Goal: Task Accomplishment & Management: Use online tool/utility

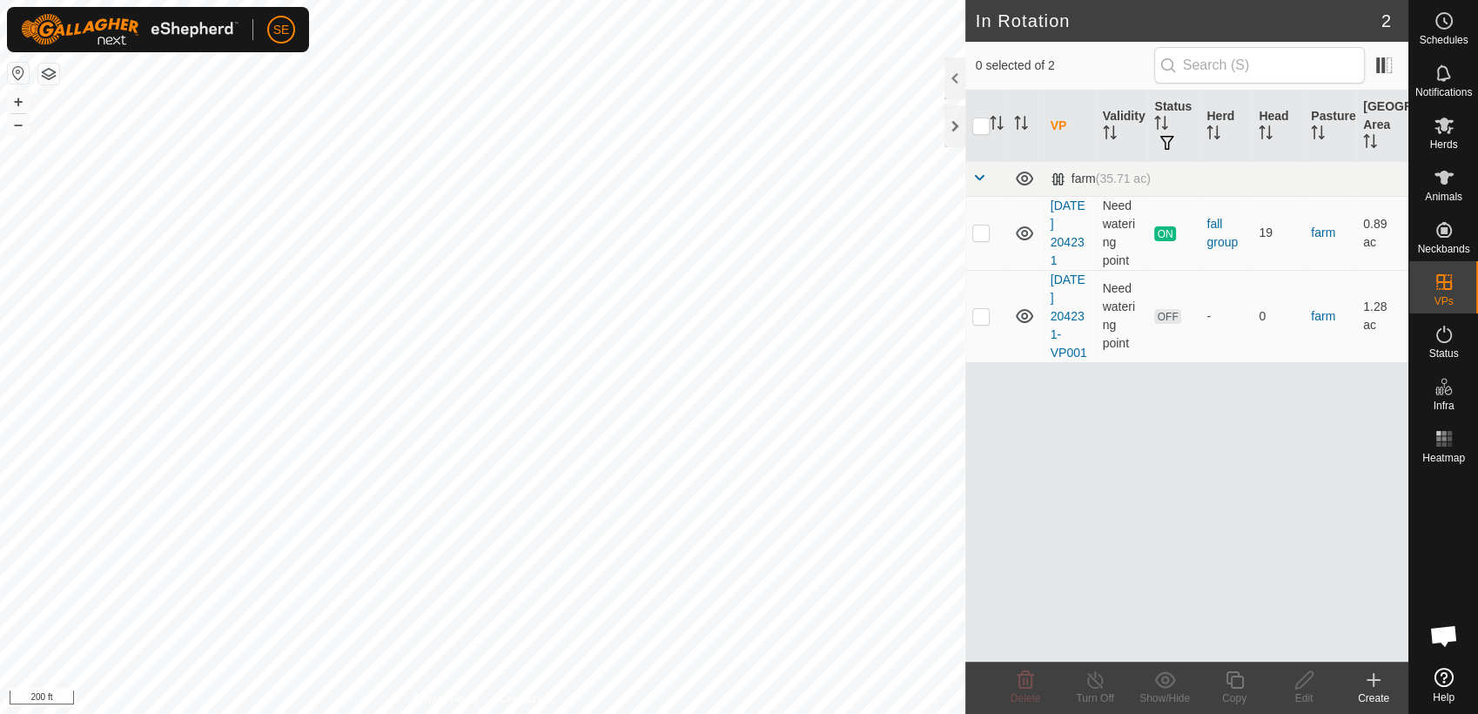
scroll to position [1395, 0]
click at [1444, 443] on rect at bounding box center [1443, 444] width 4 height 4
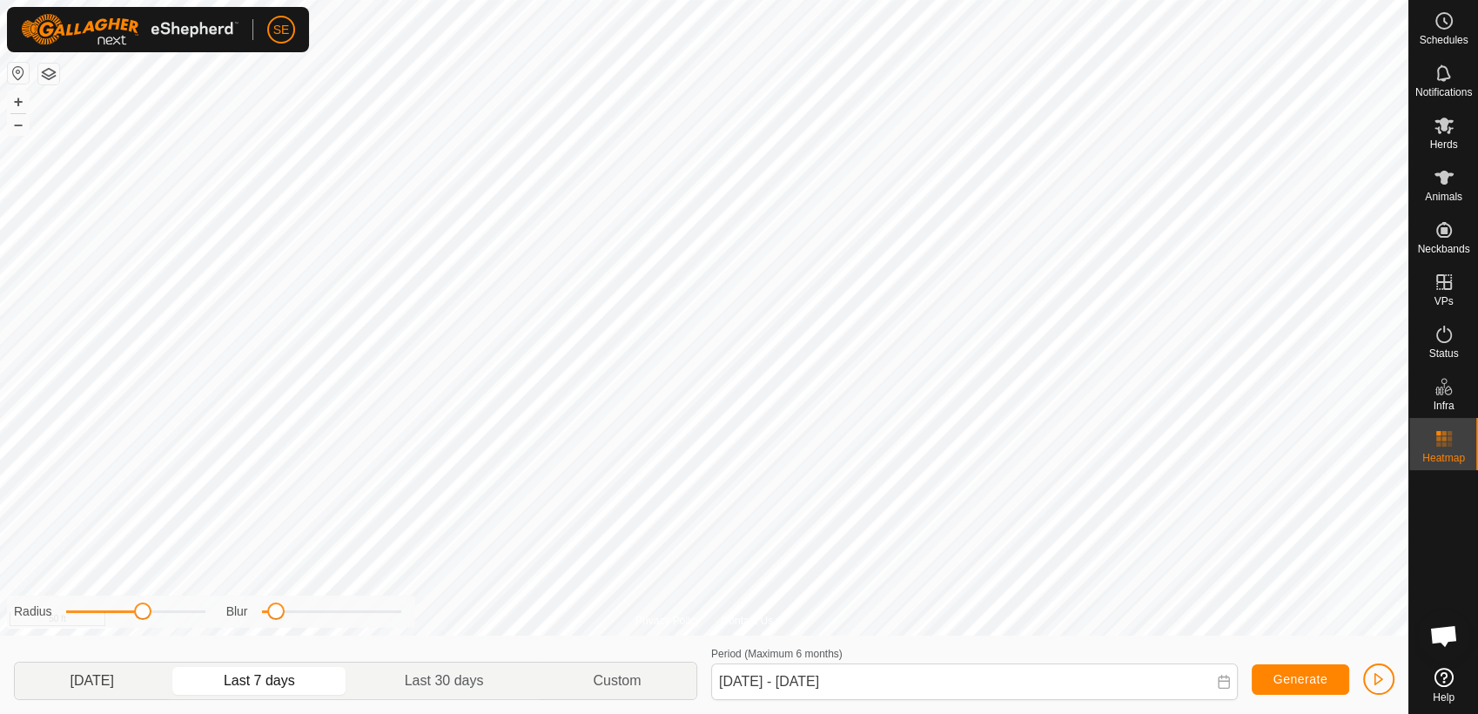
click at [145, 687] on p-togglebutton "Yesterday" at bounding box center [92, 680] width 154 height 37
click at [292, 681] on p-togglebutton "Last 7 days" at bounding box center [259, 680] width 181 height 37
type input "Sep 30, 2025 - Oct 06, 2025"
click at [359, 0] on html "SE Schedules Notifications Herds Animals Neckbands VPs Status Infra Heatmap Hel…" at bounding box center [739, 357] width 1478 height 714
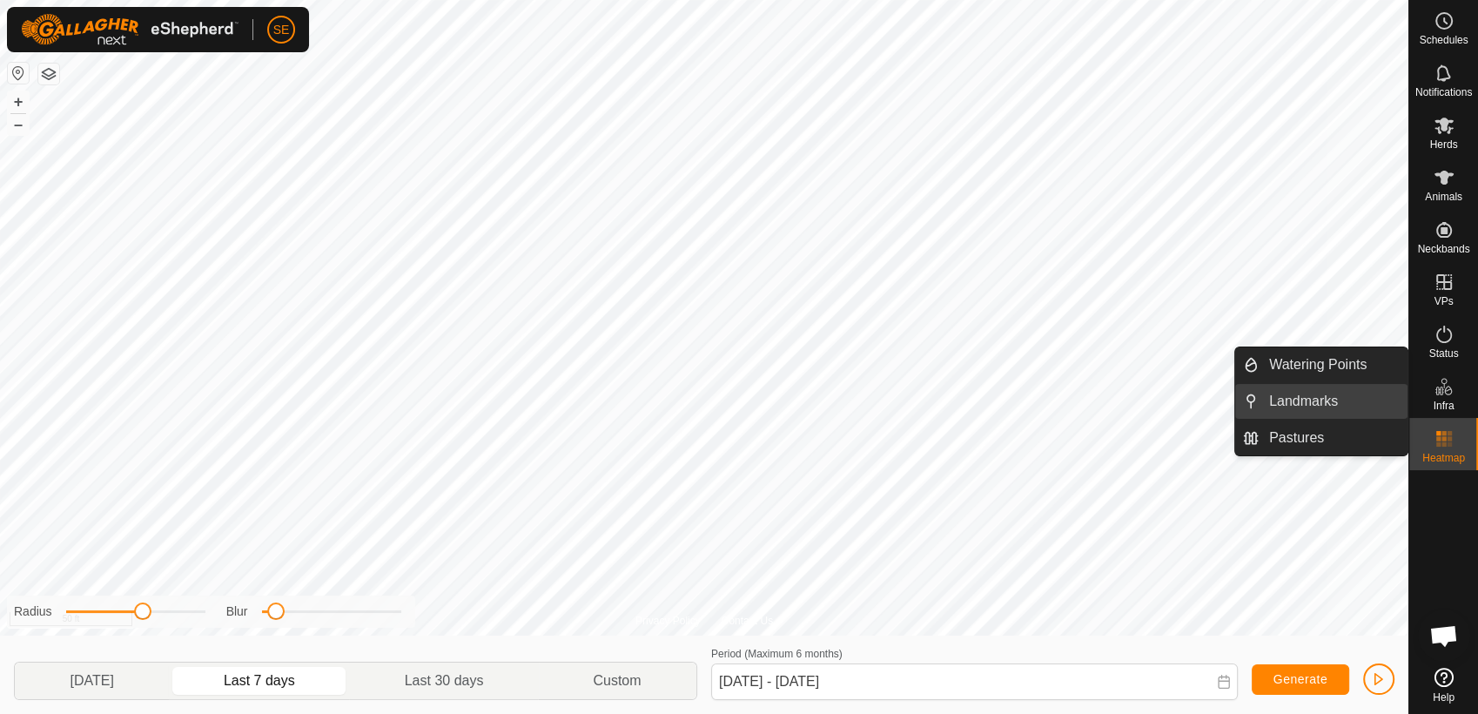
click at [1298, 398] on link "Landmarks" at bounding box center [1332, 401] width 149 height 35
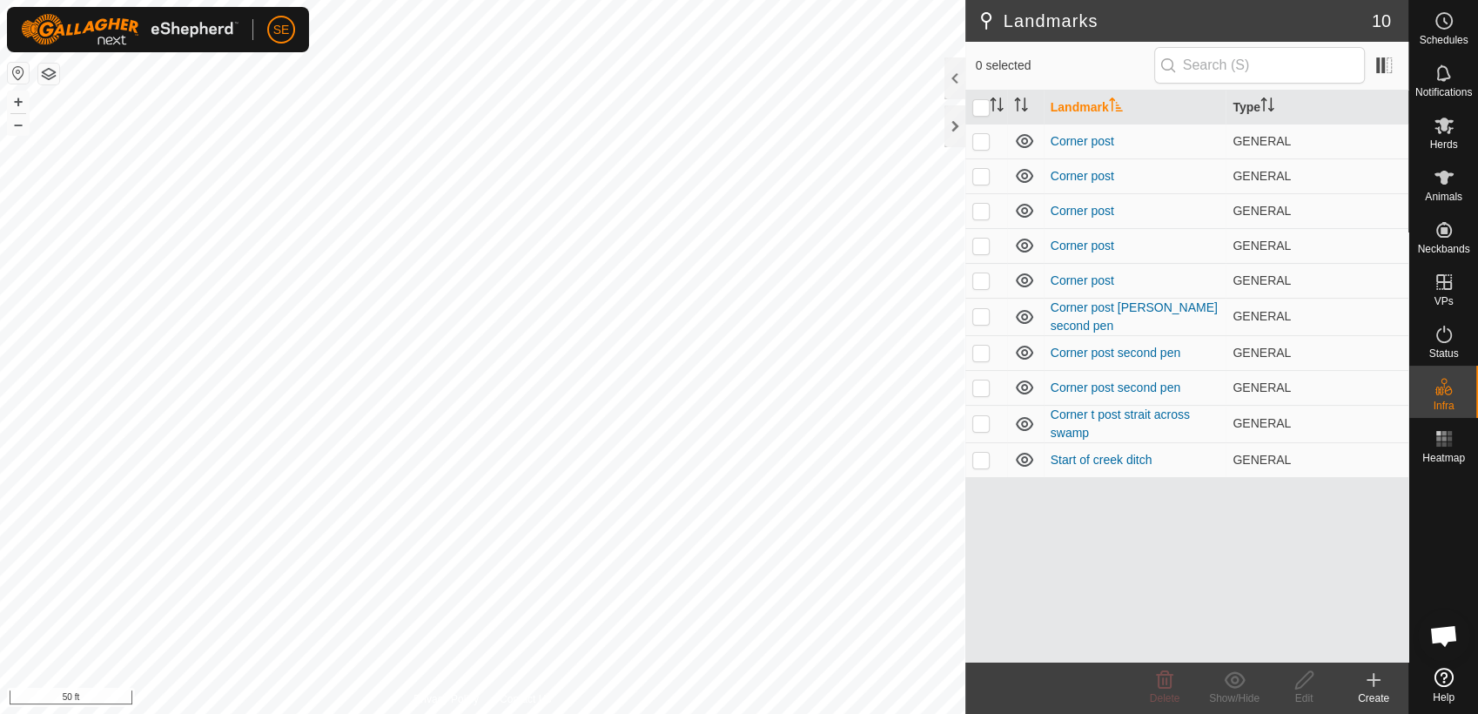
click at [1372, 680] on icon at bounding box center [1373, 680] width 12 height 0
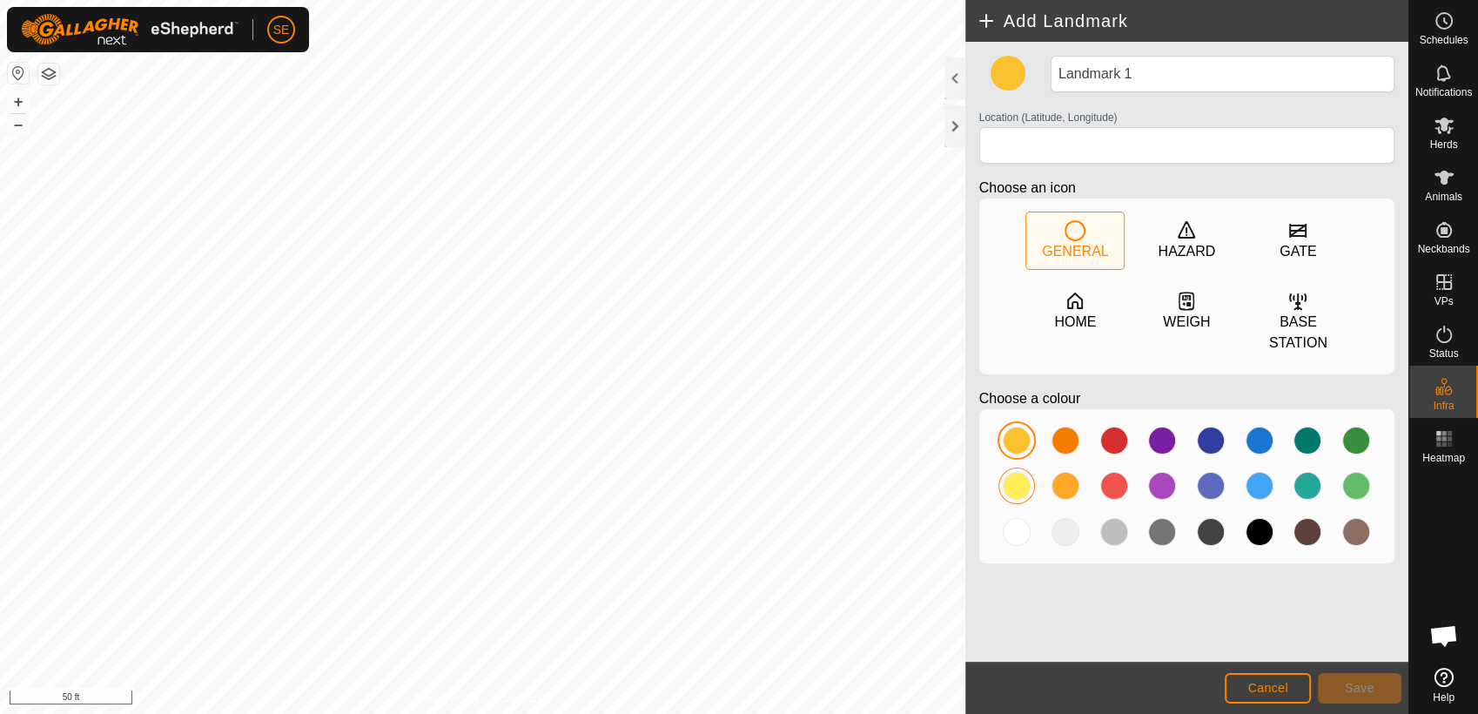
click at [1030, 469] on div "Add Landmark Landmark 1 Location (Latitude, Longitude) Choose an icon GENERAL H…" at bounding box center [704, 357] width 1408 height 714
click at [1261, 685] on span "Cancel" at bounding box center [1267, 688] width 41 height 14
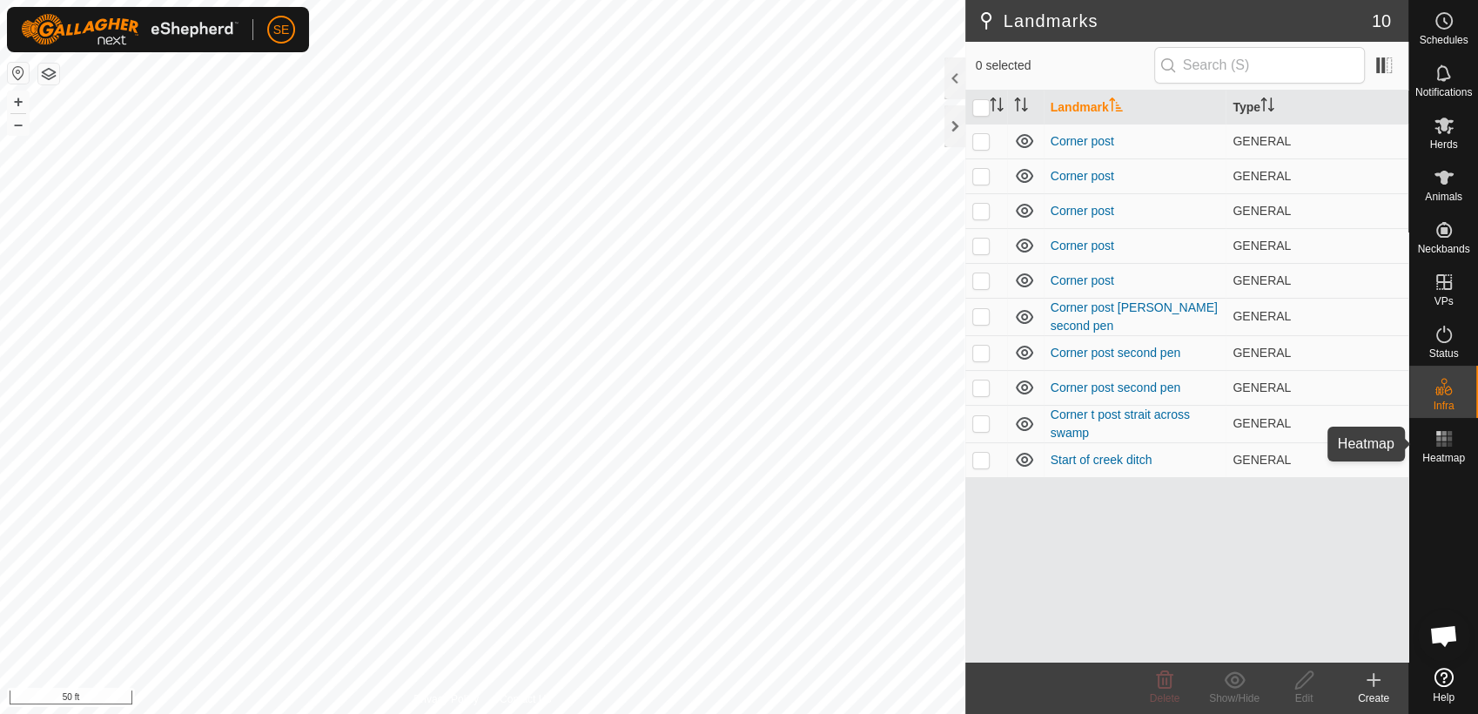
click at [1439, 446] on icon at bounding box center [1443, 438] width 21 height 21
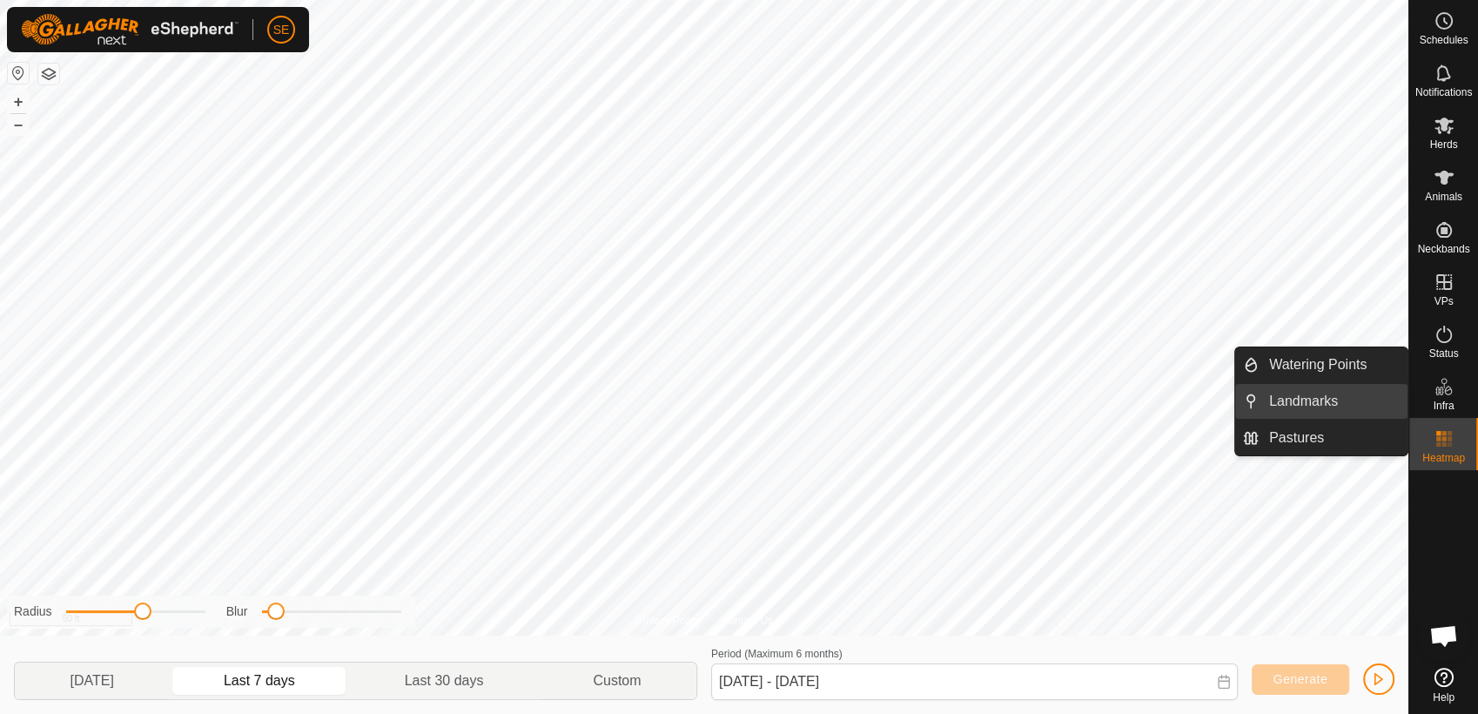
click at [1290, 393] on link "Landmarks" at bounding box center [1332, 401] width 149 height 35
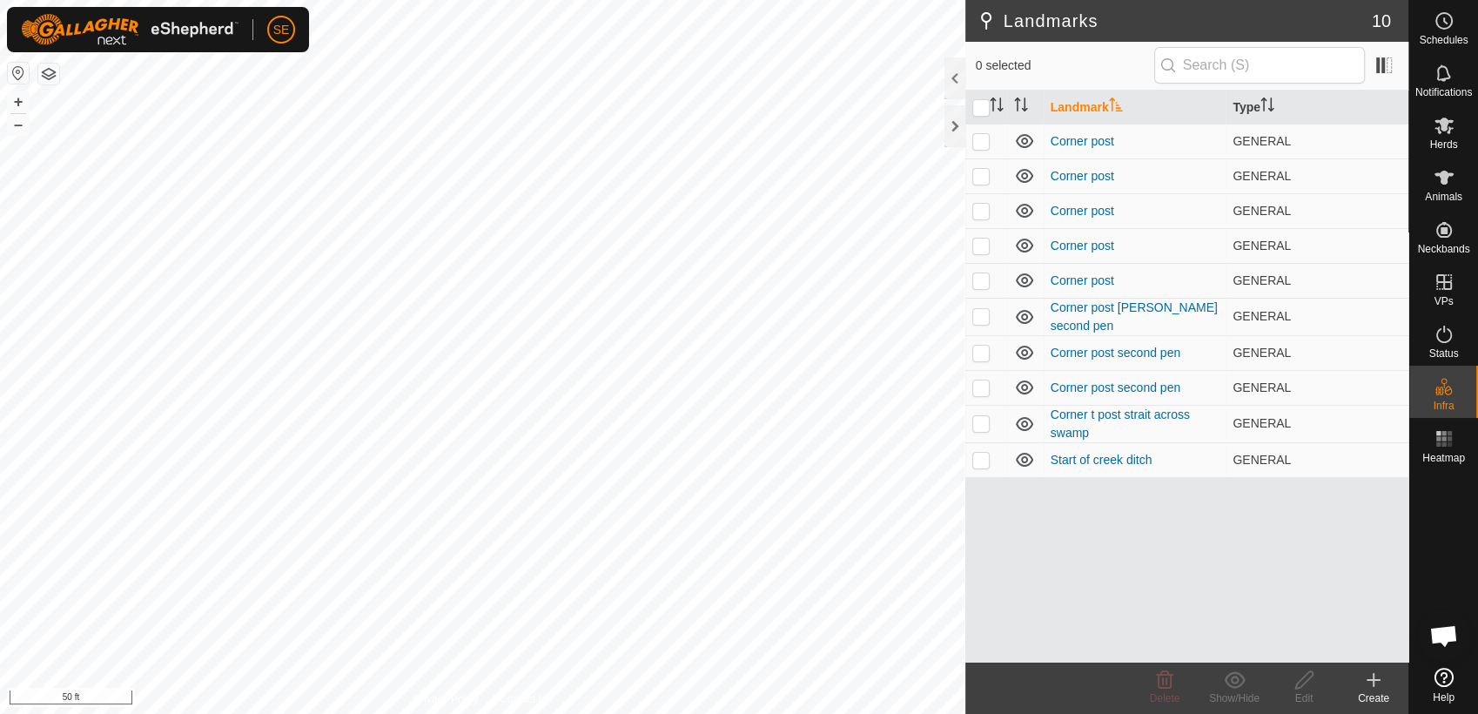
click at [1369, 688] on icon at bounding box center [1373, 679] width 21 height 21
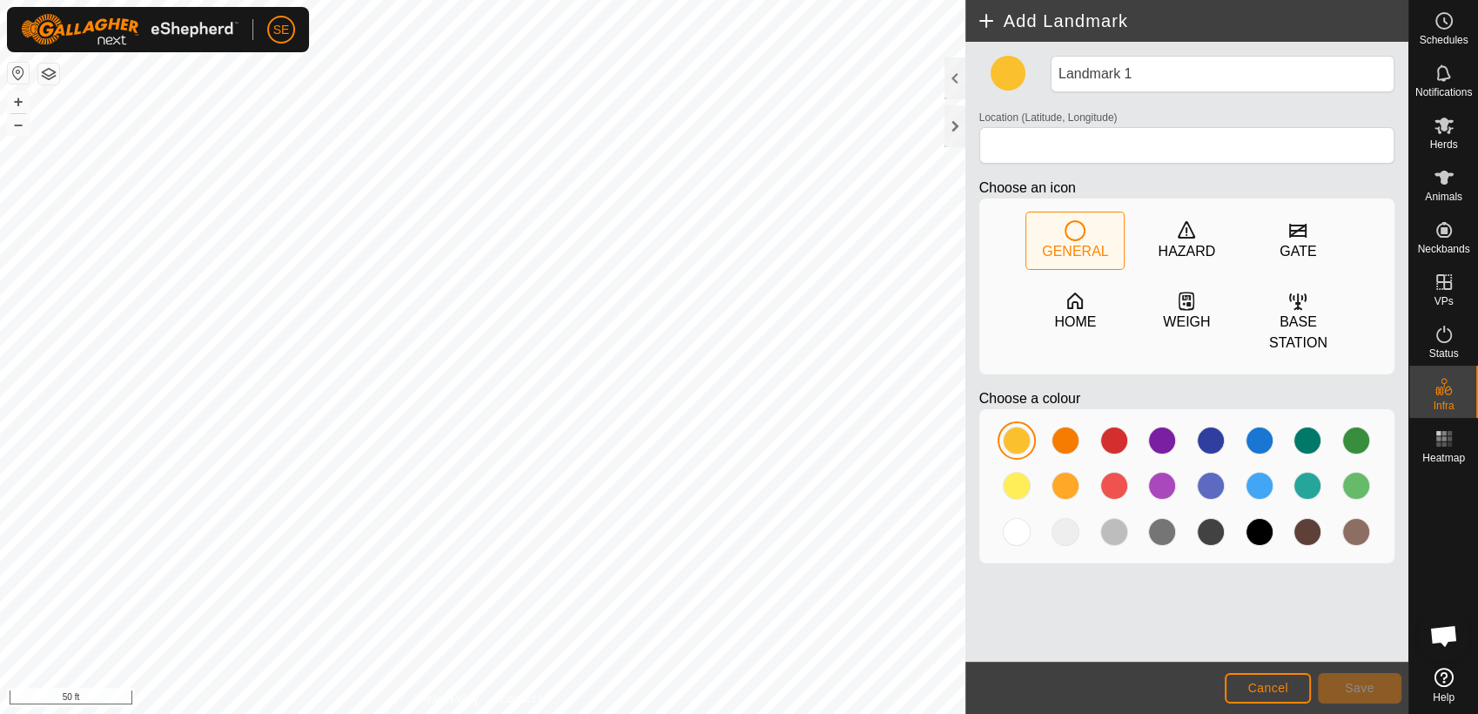
type input "44.201541, -91.144361"
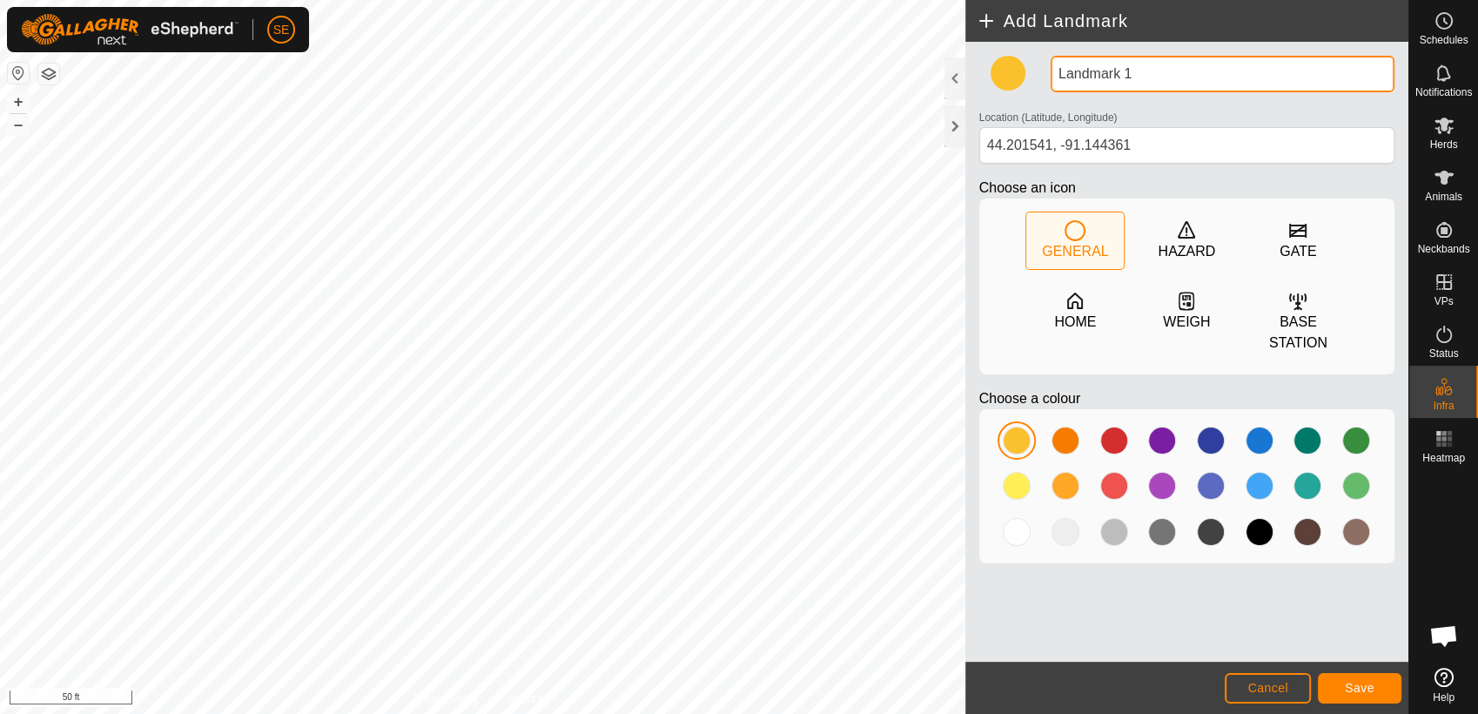
click at [1153, 75] on input "Landmark 1" at bounding box center [1222, 74] width 344 height 37
type input "L"
type input "hot spot"
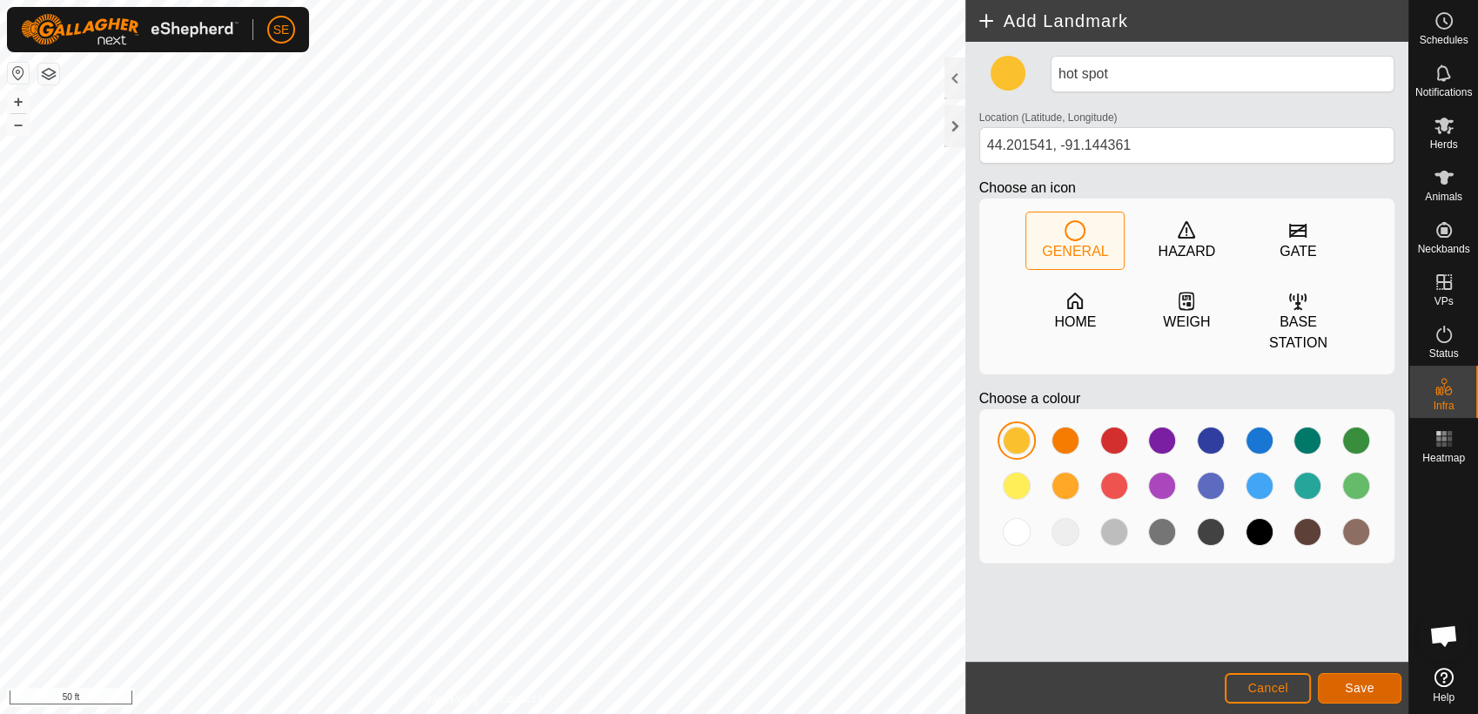
click at [1371, 691] on span "Save" at bounding box center [1360, 688] width 30 height 14
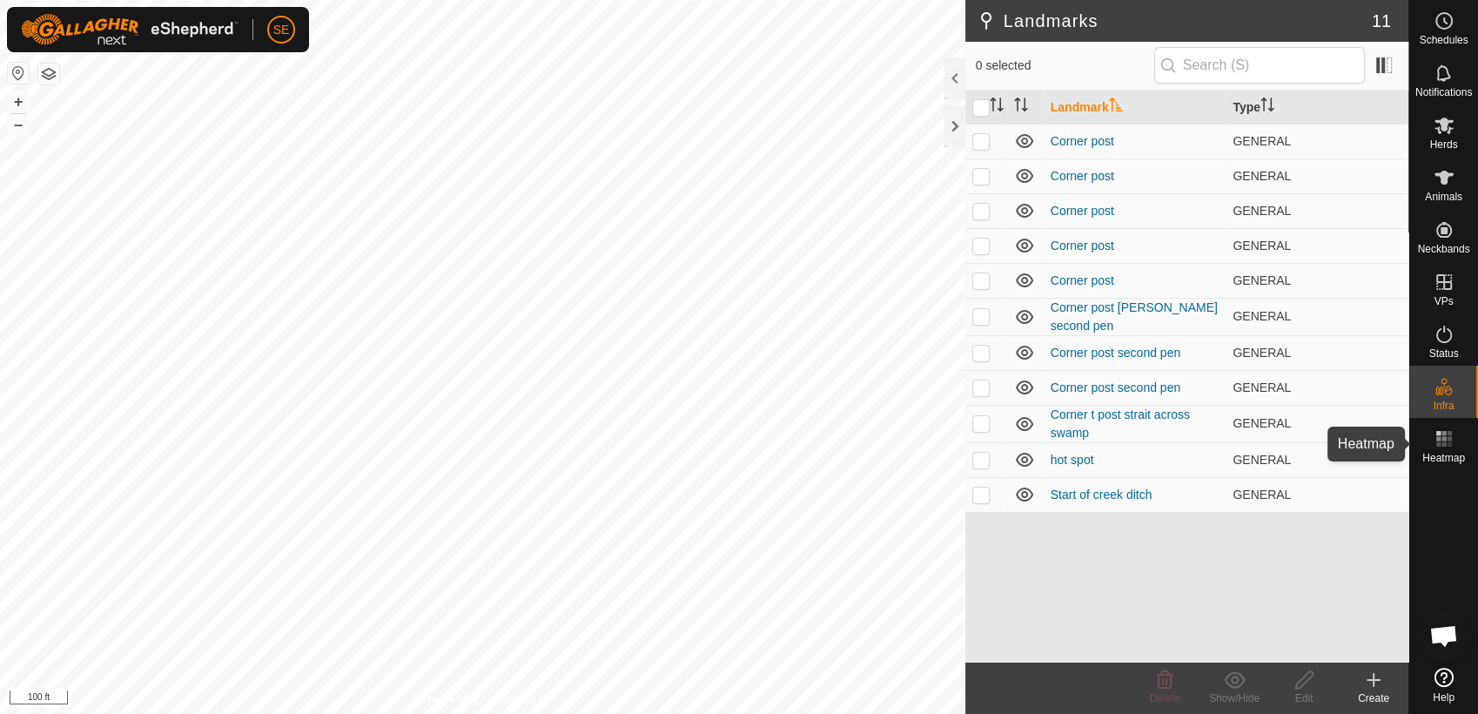
drag, startPoint x: 1449, startPoint y: 435, endPoint x: 1435, endPoint y: 440, distance: 14.9
click at [1446, 435] on icon at bounding box center [1443, 438] width 21 height 21
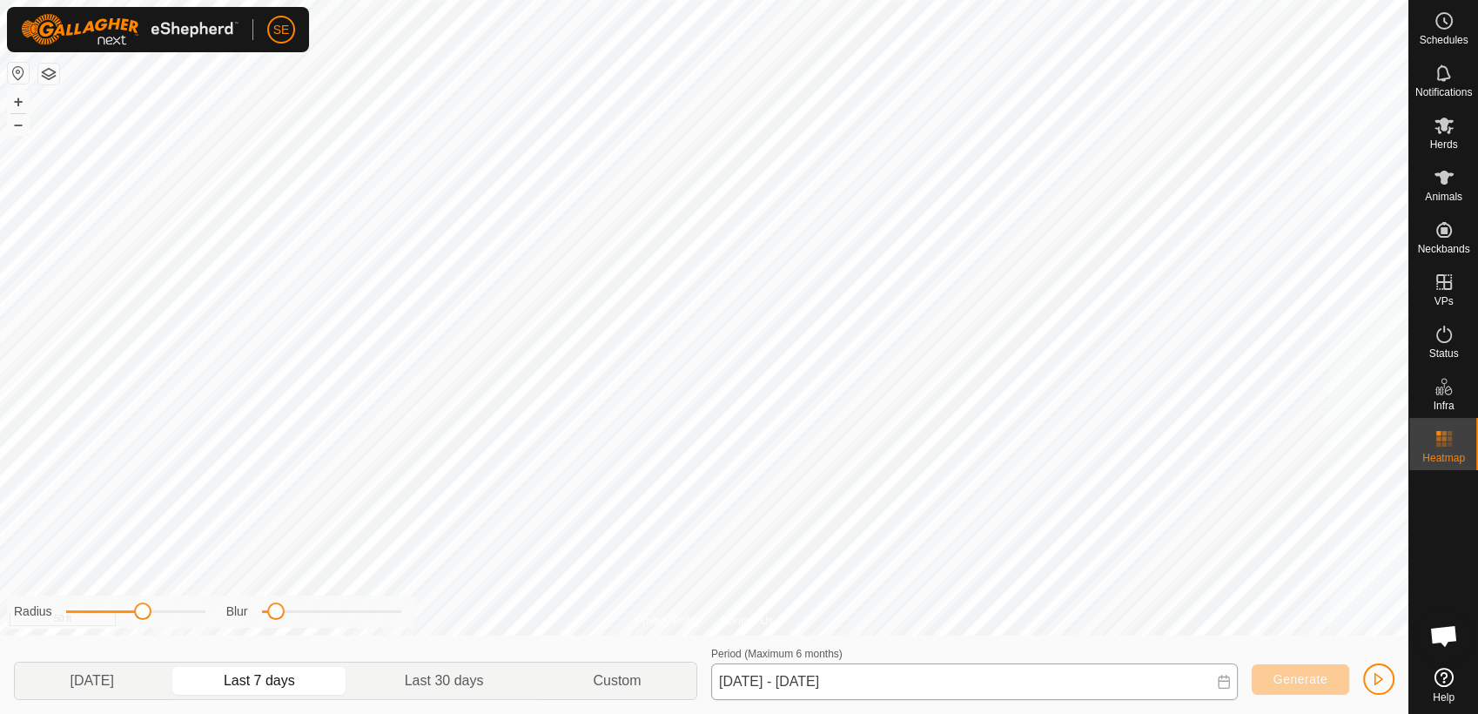
click at [915, 693] on div "Privacy Policy Contact Us Landmark 1 + – ⇧ i 50 ft Radius Blur Yesterday Last 7…" at bounding box center [704, 357] width 1408 height 714
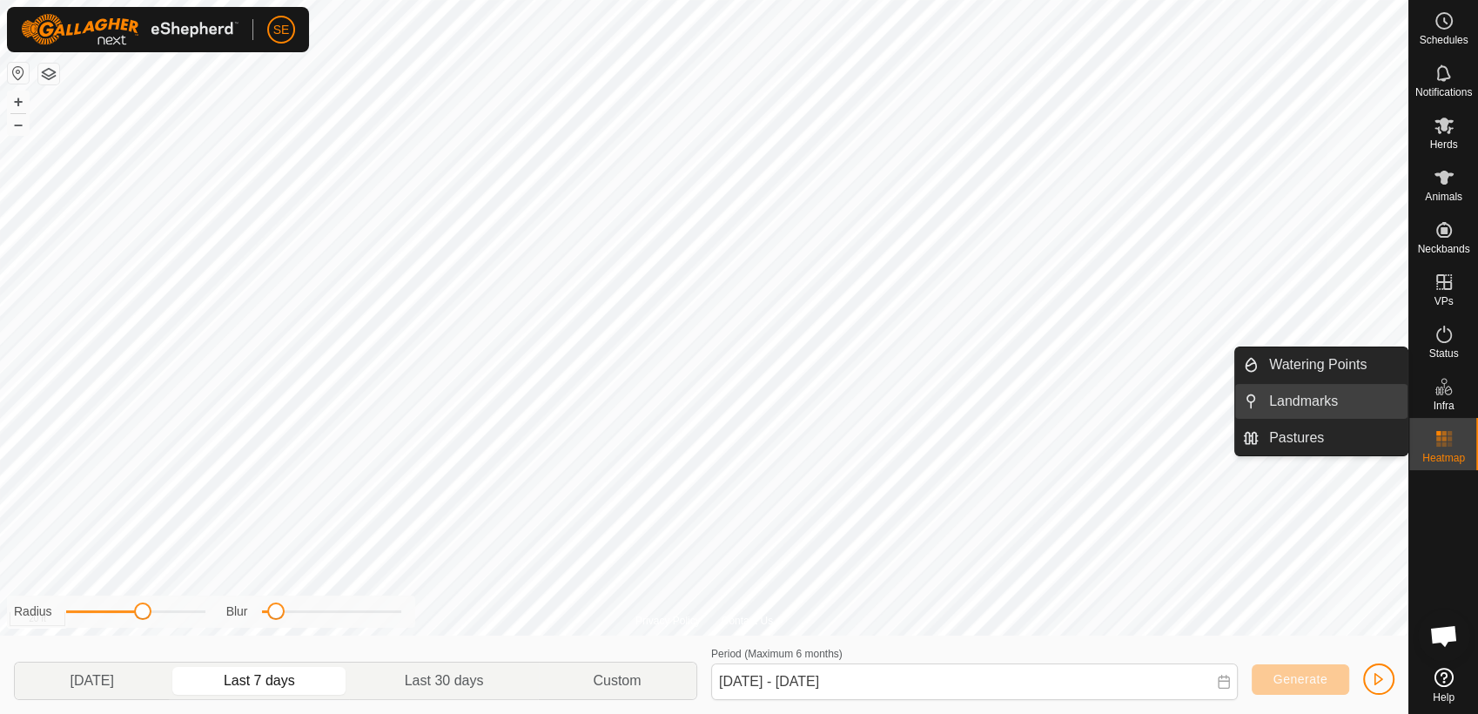
drag, startPoint x: 1316, startPoint y: 399, endPoint x: 1267, endPoint y: 411, distance: 50.0
click at [1316, 399] on link "Landmarks" at bounding box center [1332, 401] width 149 height 35
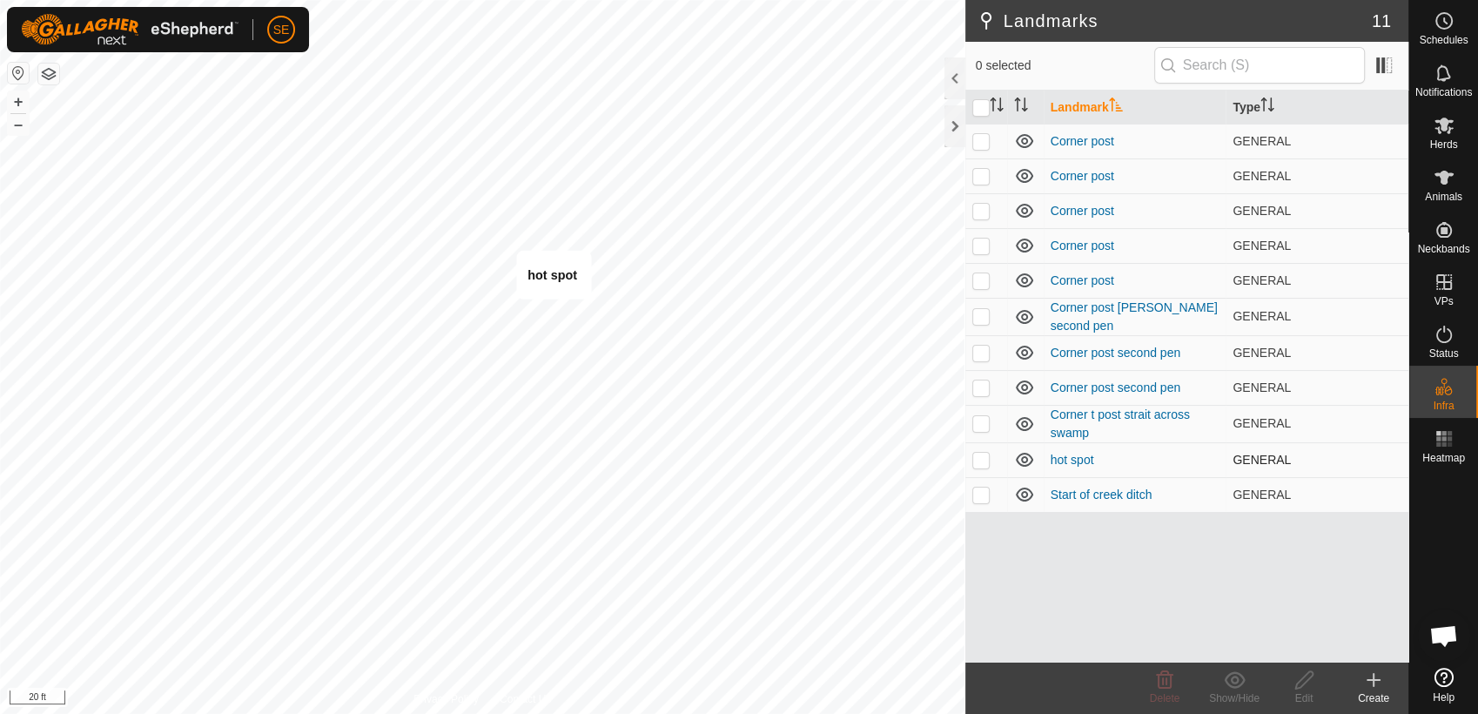
checkbox input "true"
click at [1314, 681] on icon at bounding box center [1304, 679] width 22 height 21
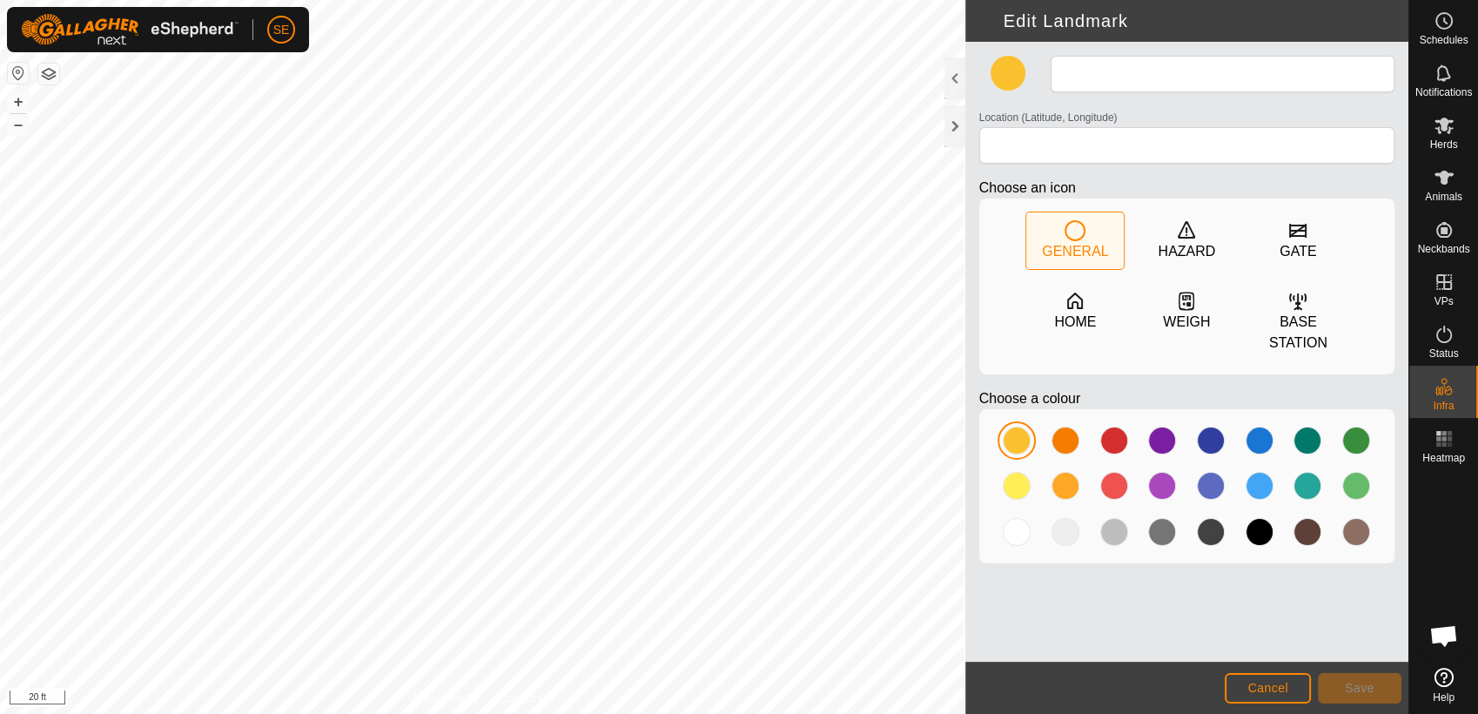
type input "hot spot"
type input "44.201541, -91.144361"
click at [1276, 688] on span "Cancel" at bounding box center [1267, 688] width 41 height 14
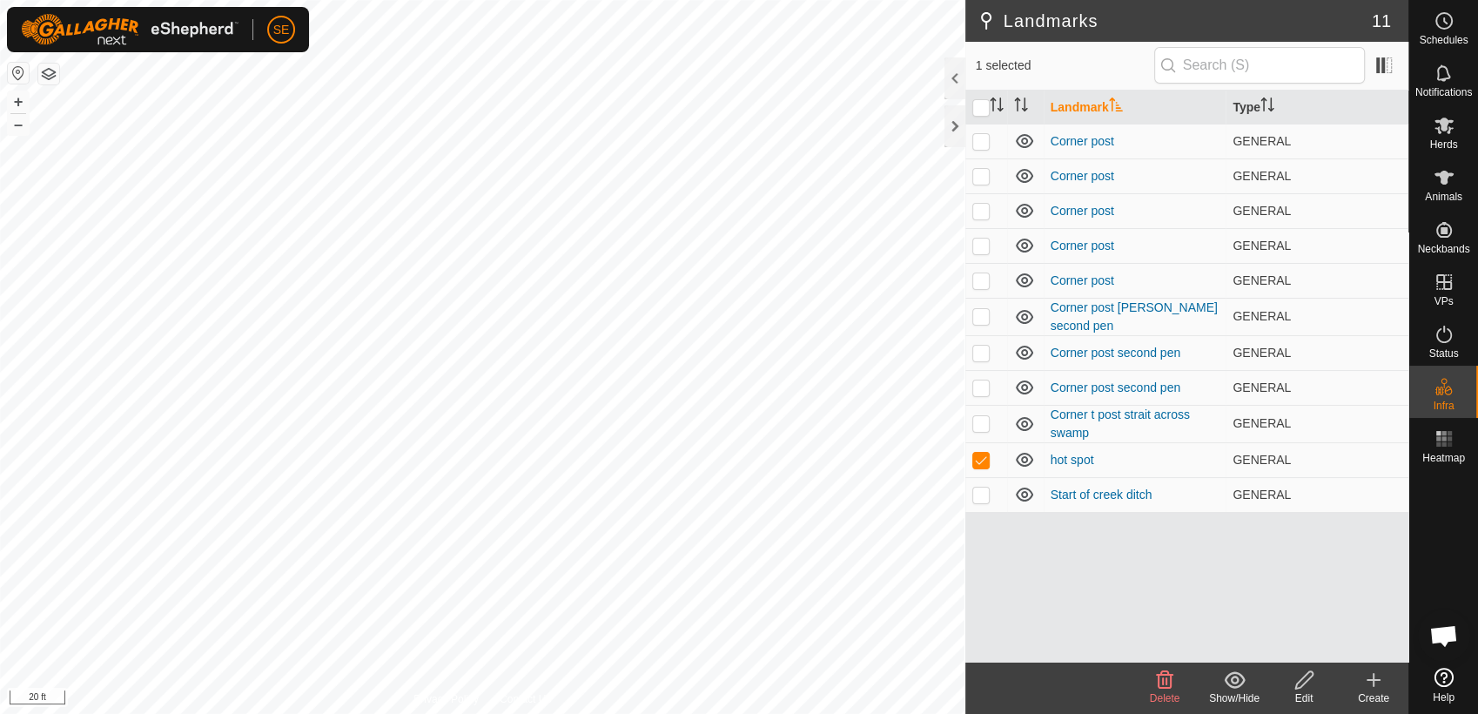
click at [1156, 688] on icon at bounding box center [1164, 679] width 21 height 21
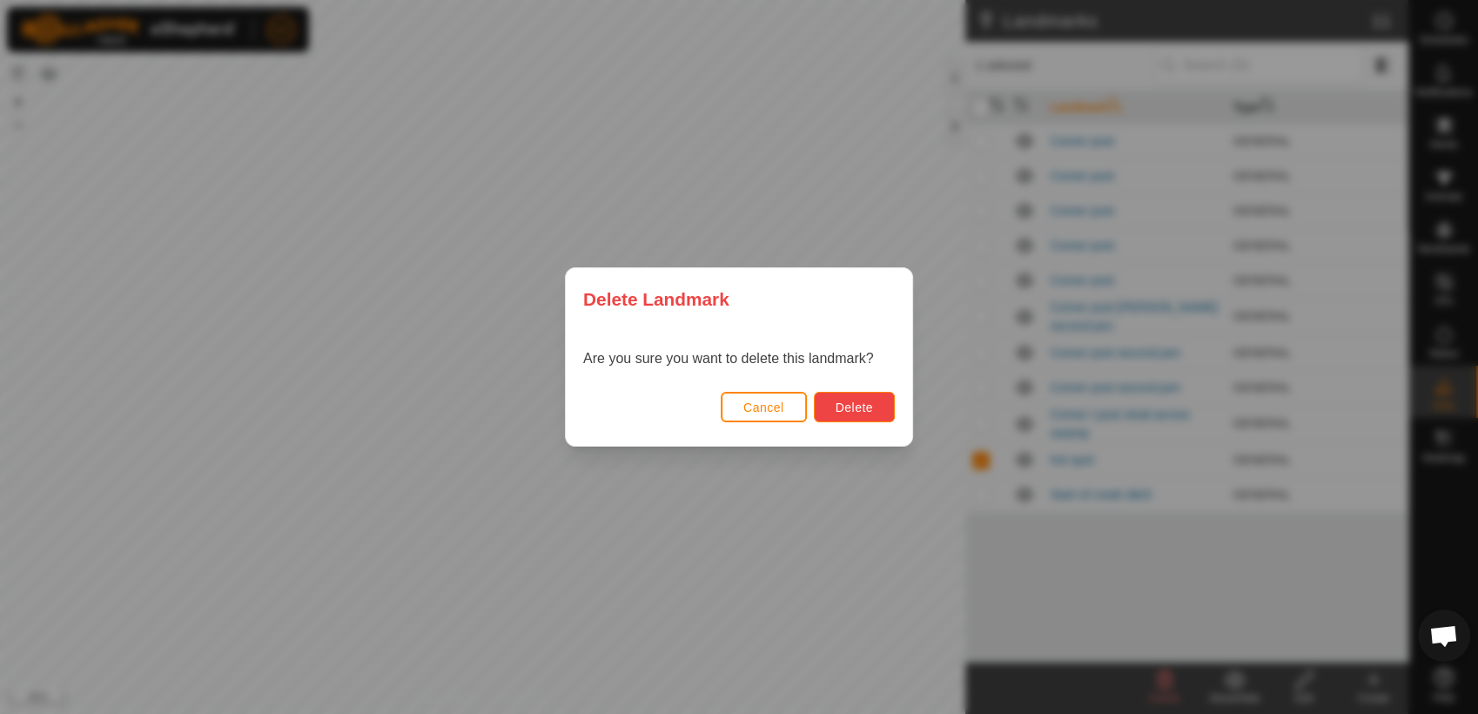
click at [875, 412] on button "Delete" at bounding box center [854, 407] width 81 height 30
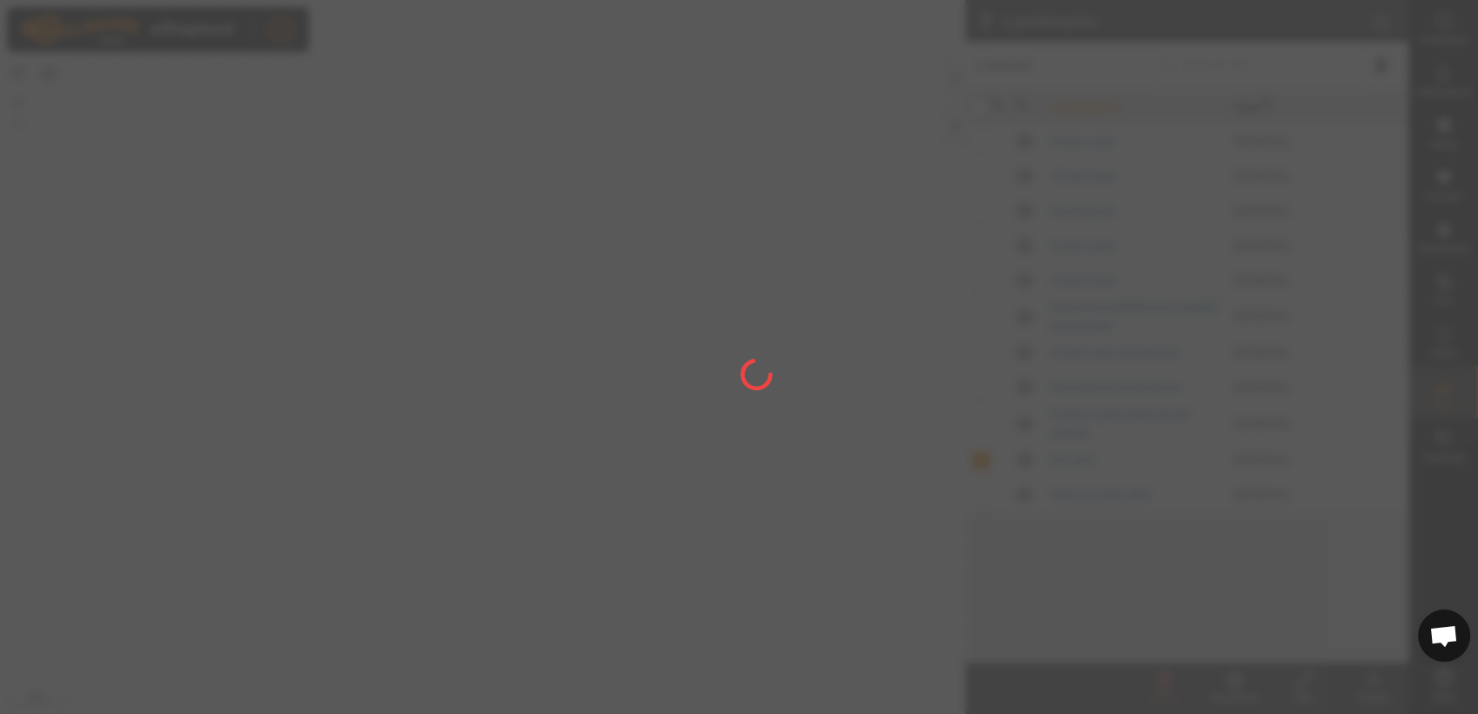
checkbox input "false"
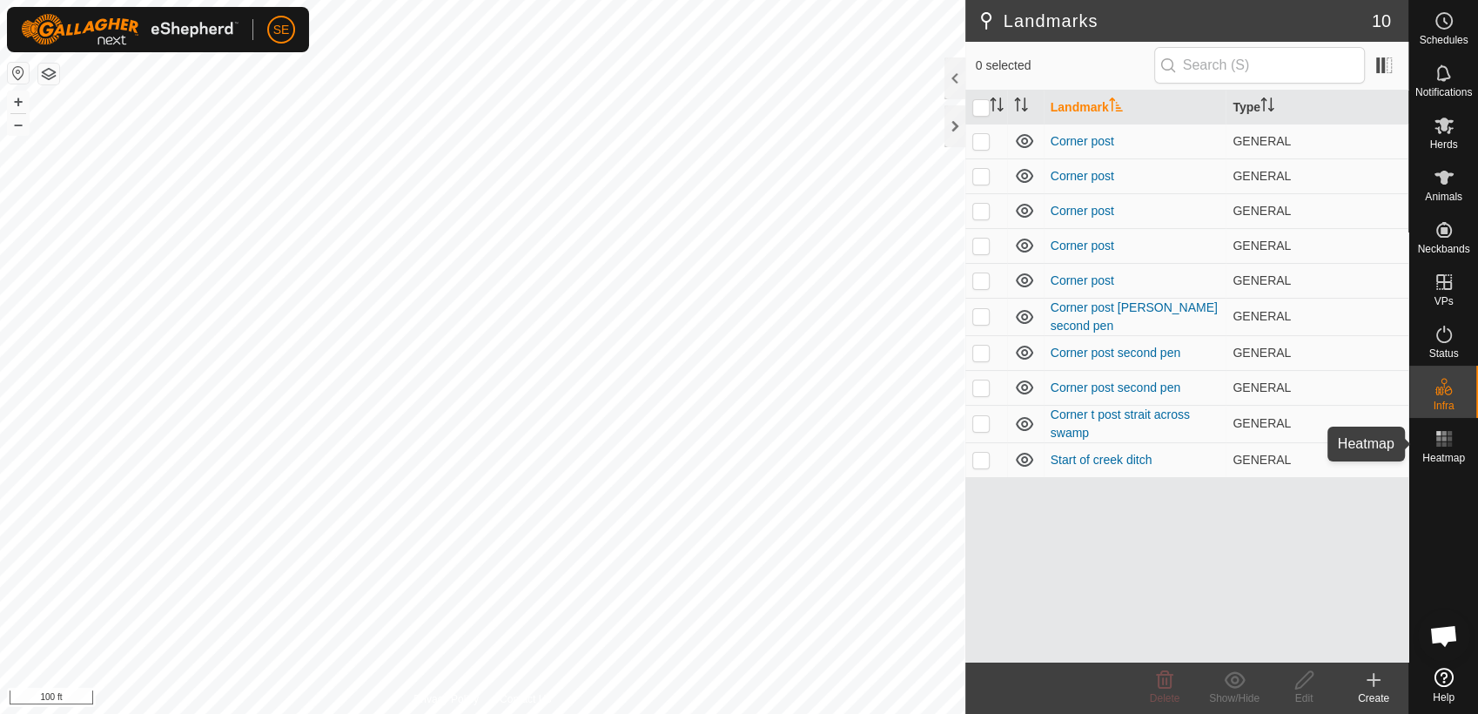
click at [1446, 438] on rect at bounding box center [1448, 438] width 4 height 4
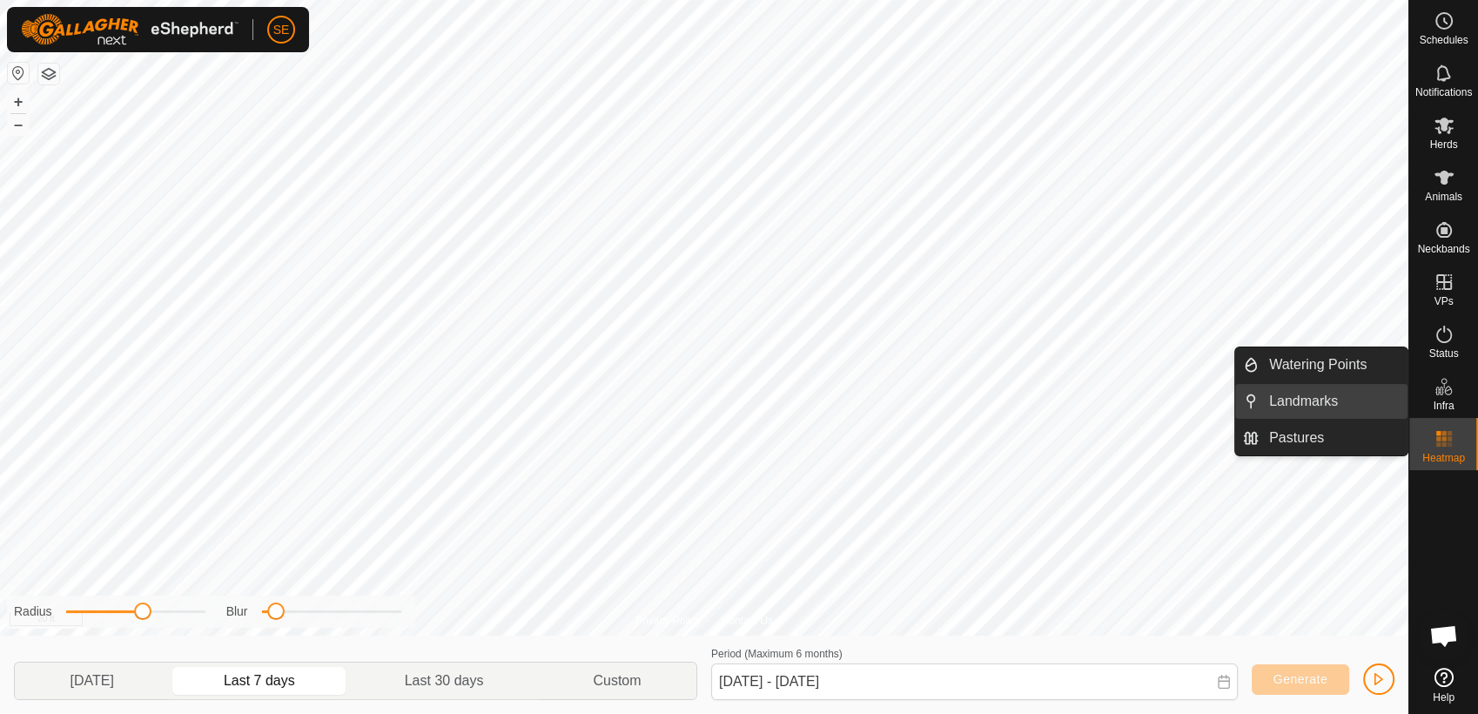
click at [1329, 407] on link "Landmarks" at bounding box center [1332, 401] width 149 height 35
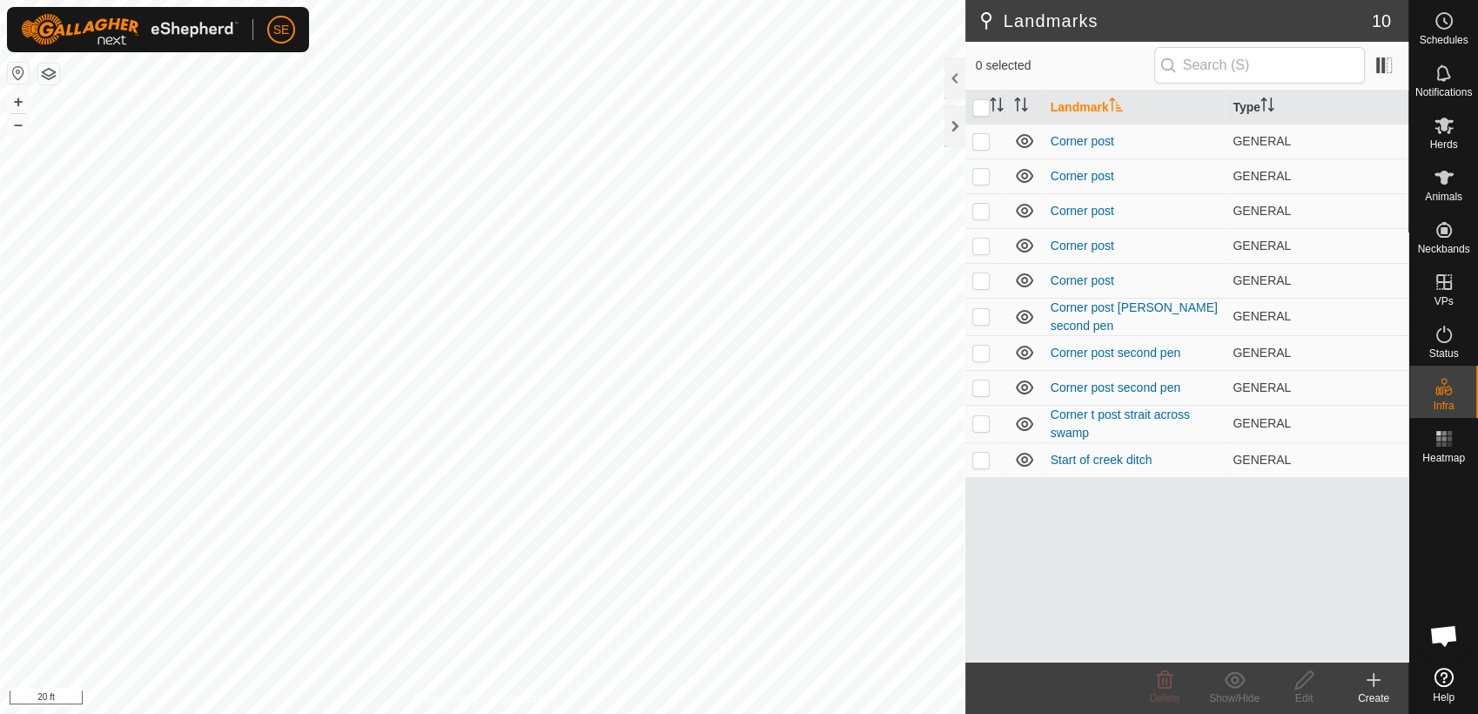
click at [1378, 680] on icon at bounding box center [1373, 680] width 12 height 0
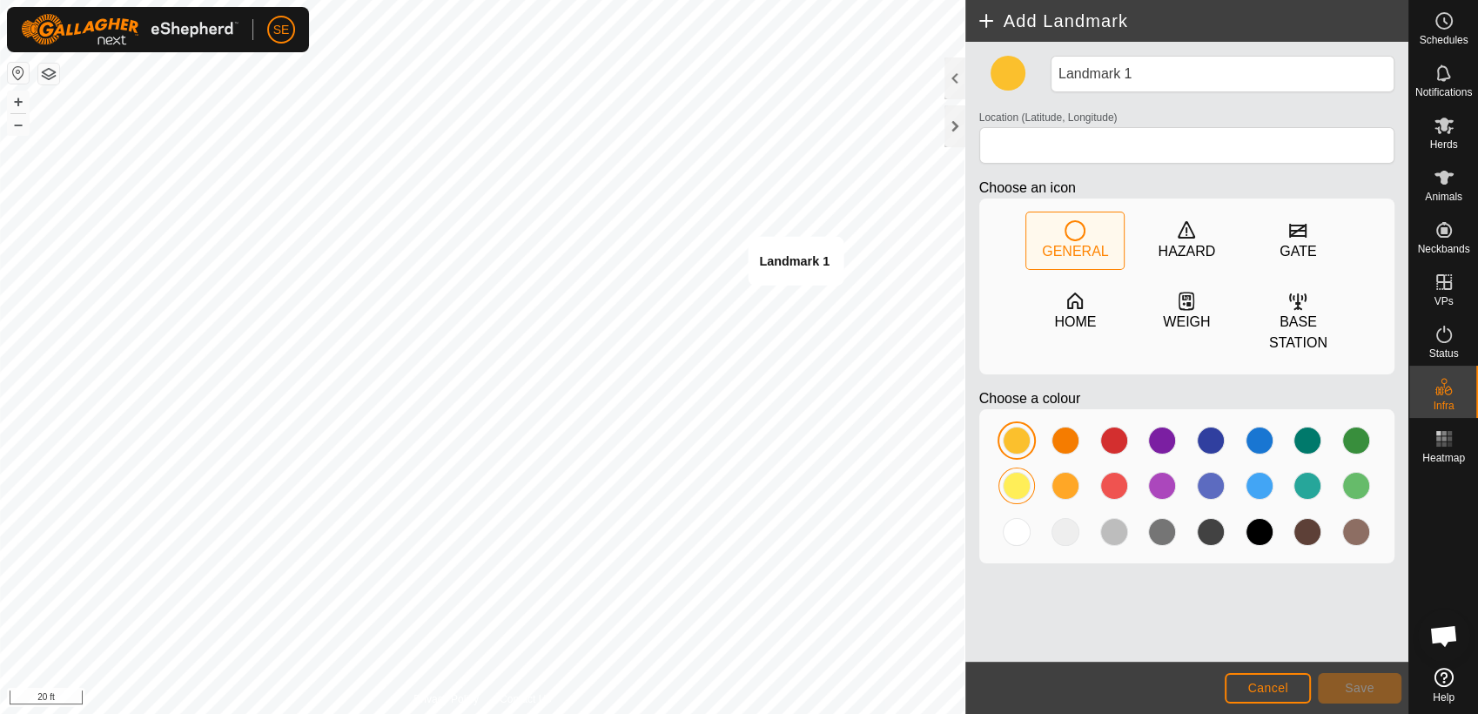
type input "44.201527, -91.144471"
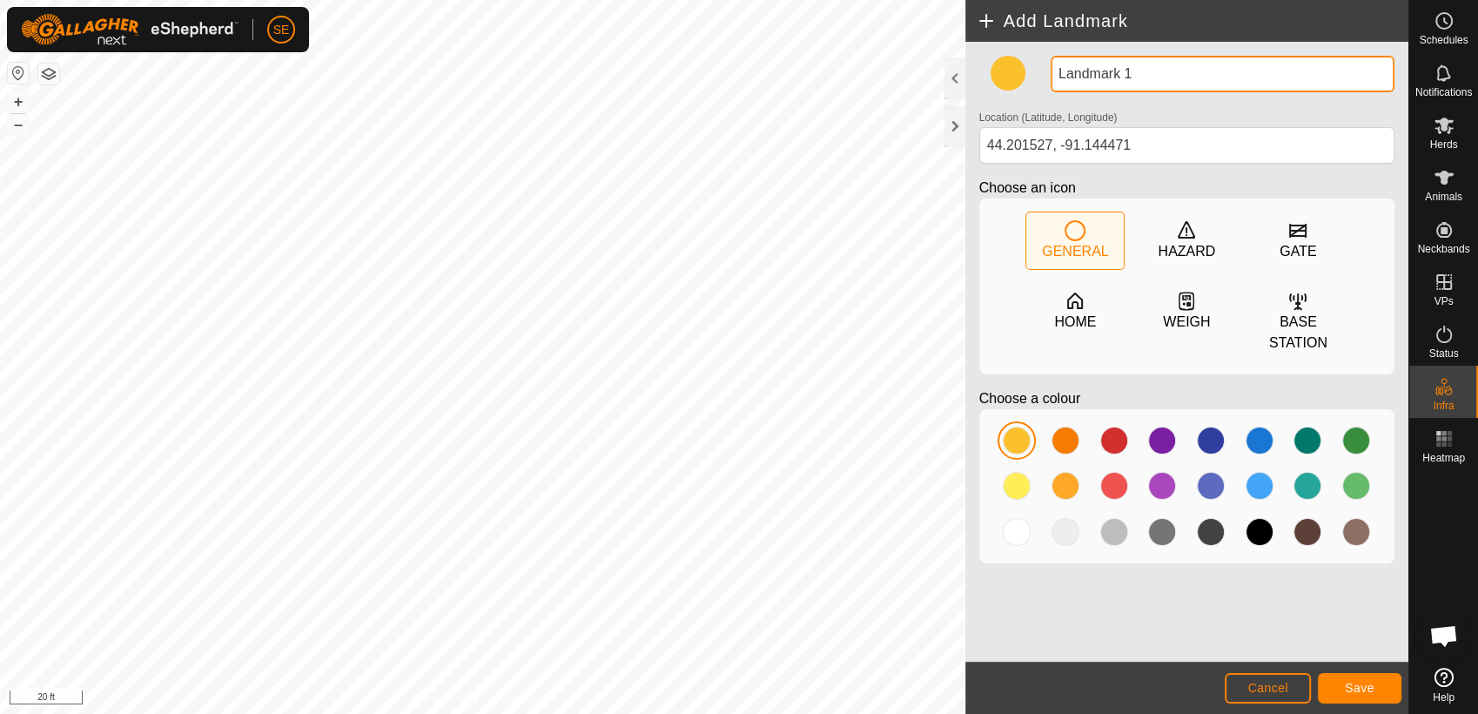
click at [1164, 79] on input "Landmark 1" at bounding box center [1222, 74] width 344 height 37
type input "L"
type input "hot"
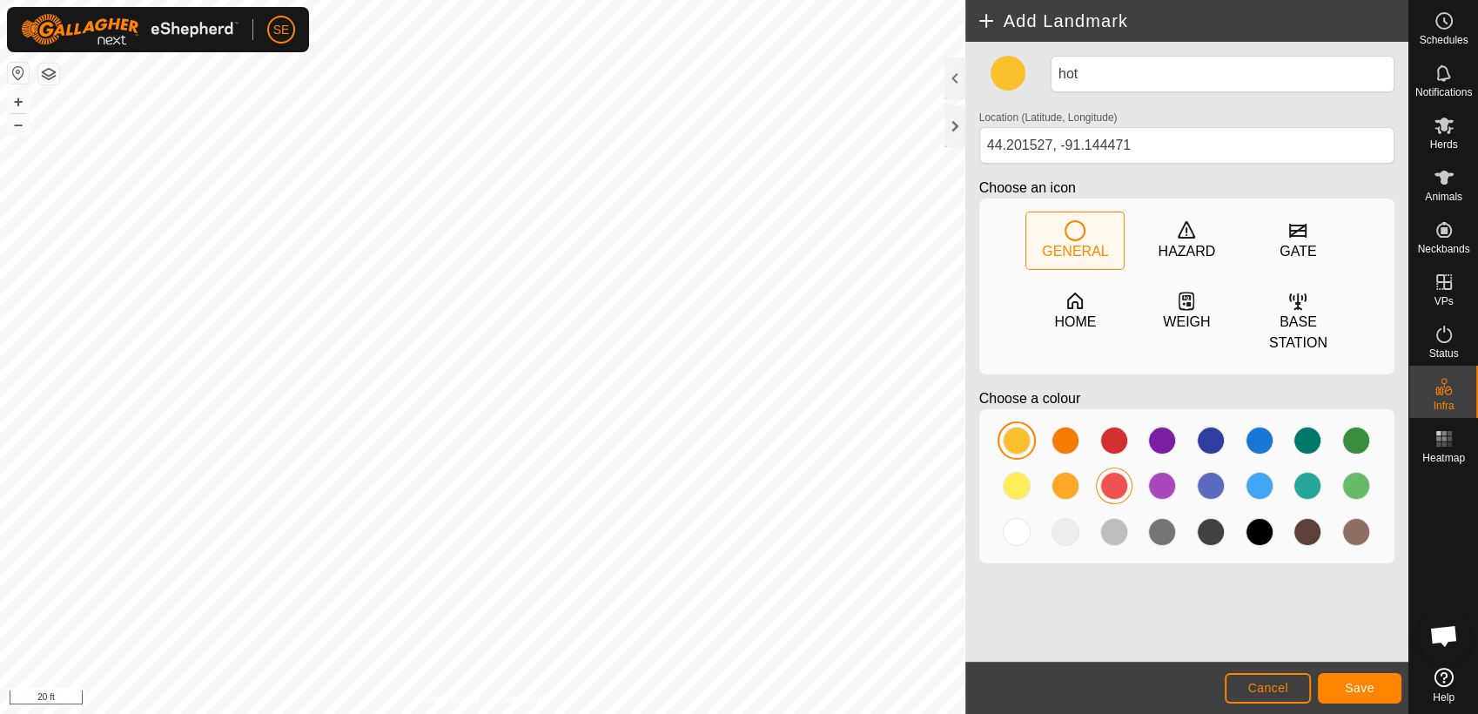
click at [1120, 472] on div at bounding box center [1114, 486] width 28 height 28
click at [1386, 685] on button "Save" at bounding box center [1360, 688] width 84 height 30
